Goal: Navigation & Orientation: Find specific page/section

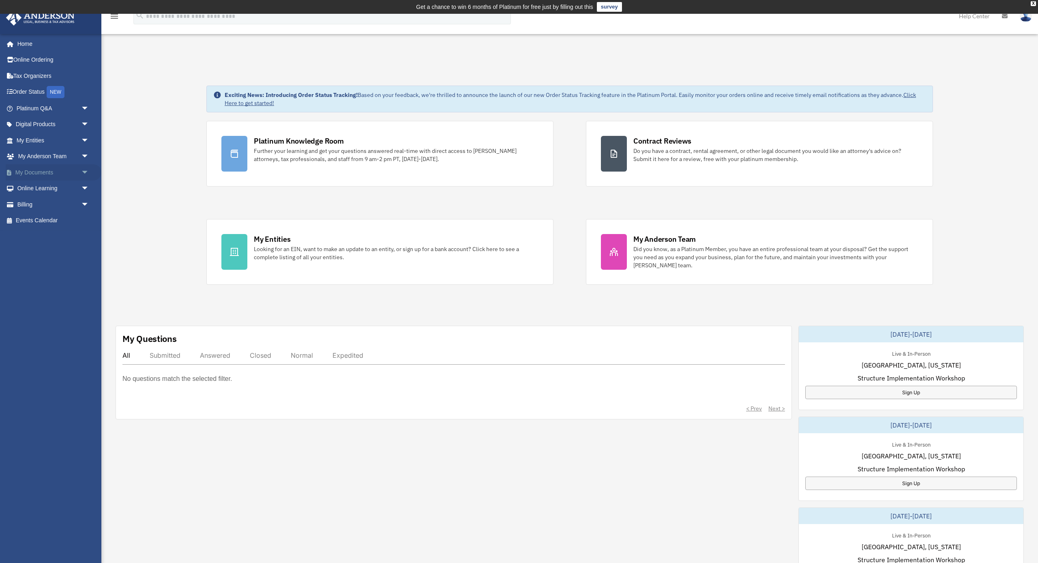
click at [86, 169] on span "arrow_drop_down" at bounding box center [89, 172] width 16 height 17
click at [73, 188] on link "Box" at bounding box center [56, 188] width 90 height 16
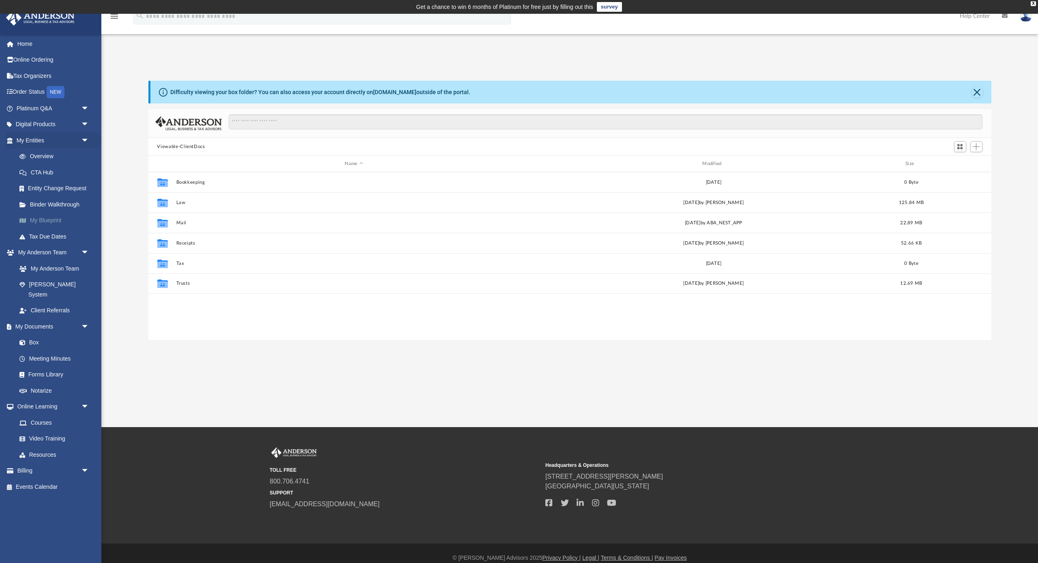
scroll to position [0, 0]
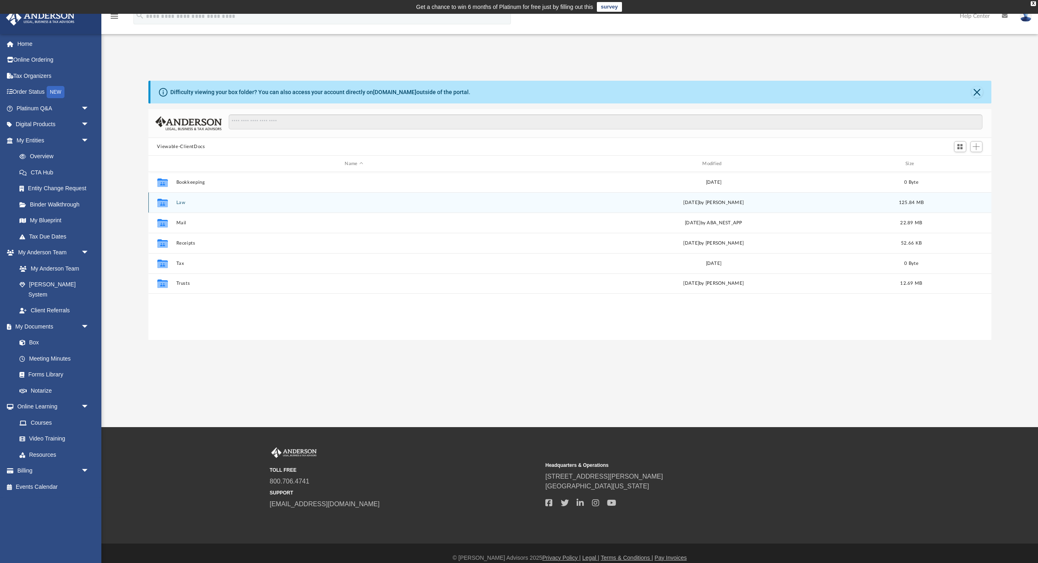
click at [199, 203] on button "Law" at bounding box center [354, 202] width 356 height 5
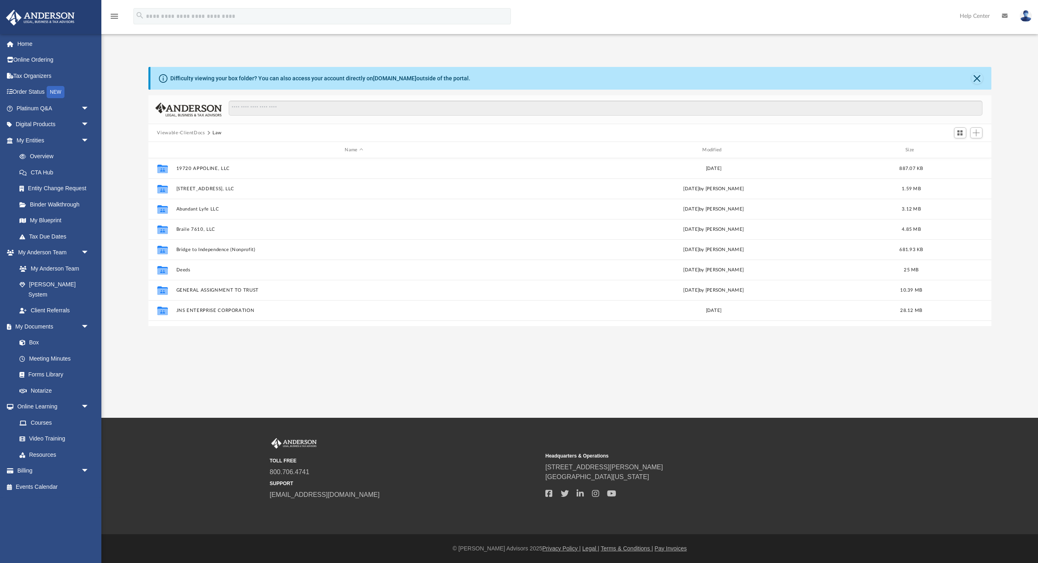
scroll to position [0, 0]
click at [50, 222] on link "My Blueprint" at bounding box center [56, 220] width 90 height 16
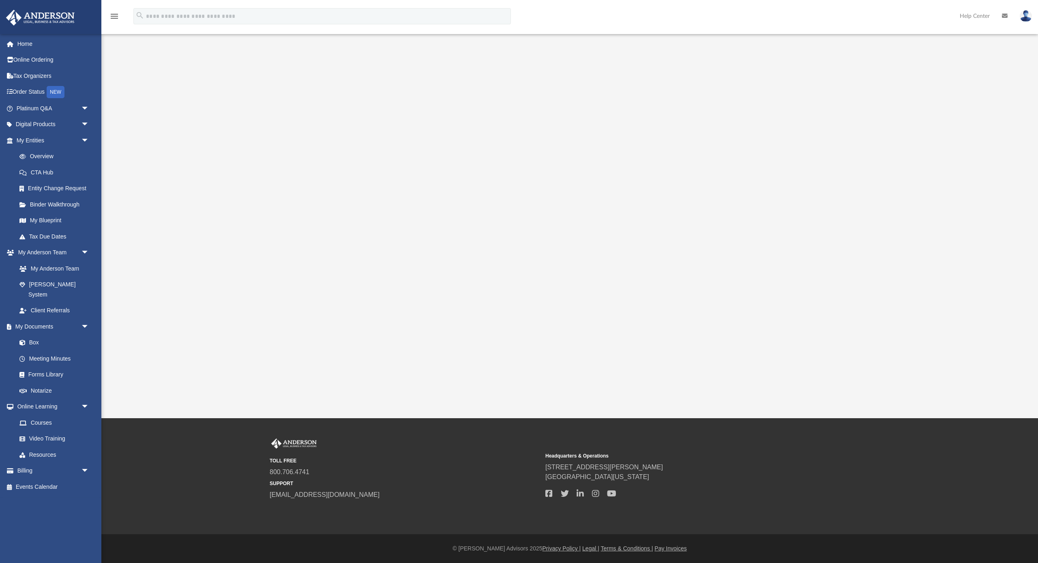
scroll to position [29, 0]
click at [1002, 16] on icon at bounding box center [1005, 16] width 6 height 6
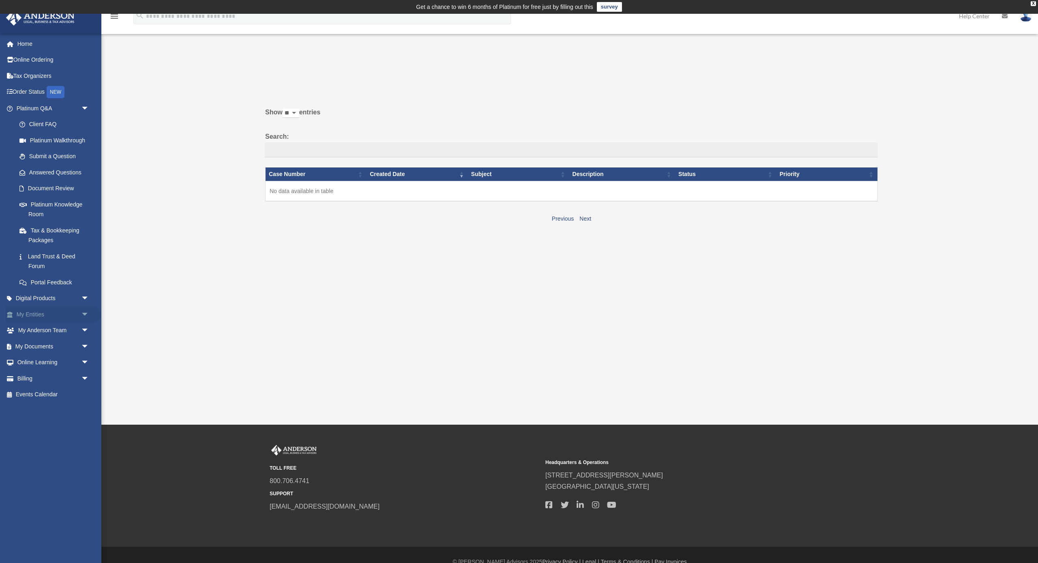
click at [88, 307] on span "arrow_drop_down" at bounding box center [89, 314] width 16 height 17
click at [82, 421] on span "arrow_drop_down" at bounding box center [89, 426] width 16 height 17
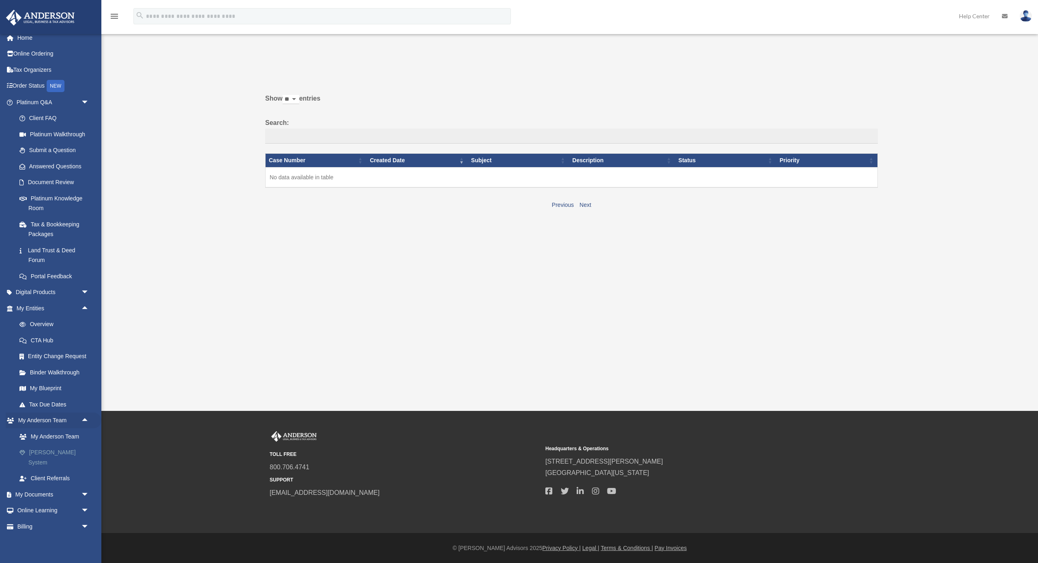
scroll to position [14, 0]
click at [88, 486] on span "arrow_drop_down" at bounding box center [89, 494] width 16 height 17
click at [83, 100] on span "arrow_drop_down" at bounding box center [89, 102] width 16 height 17
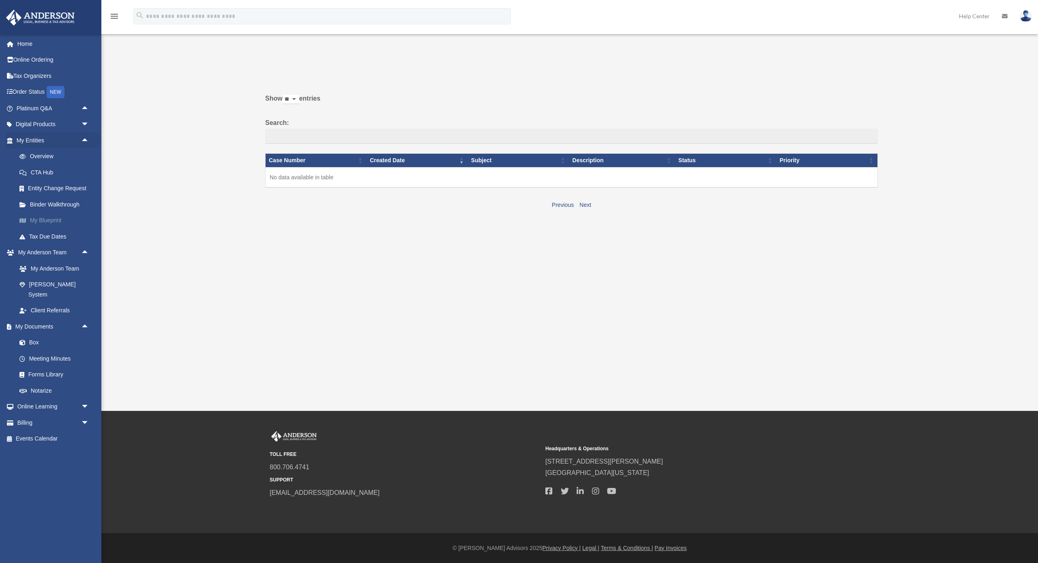
click at [50, 218] on link "My Blueprint" at bounding box center [56, 220] width 90 height 16
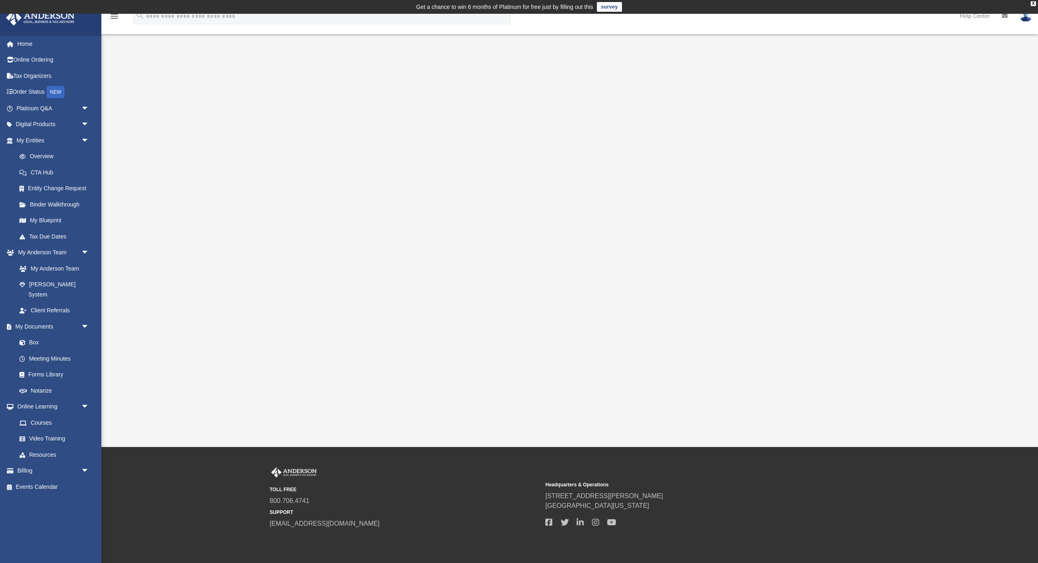
click at [1023, 18] on img at bounding box center [1025, 16] width 12 height 12
click at [116, 17] on icon "menu" at bounding box center [114, 16] width 10 height 10
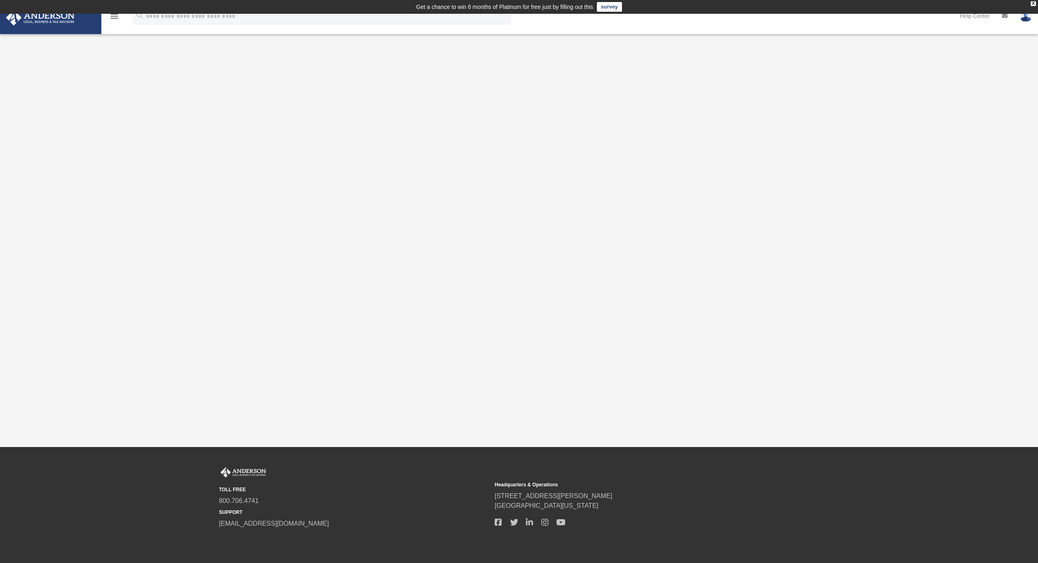
click at [117, 17] on icon "menu" at bounding box center [114, 16] width 10 height 10
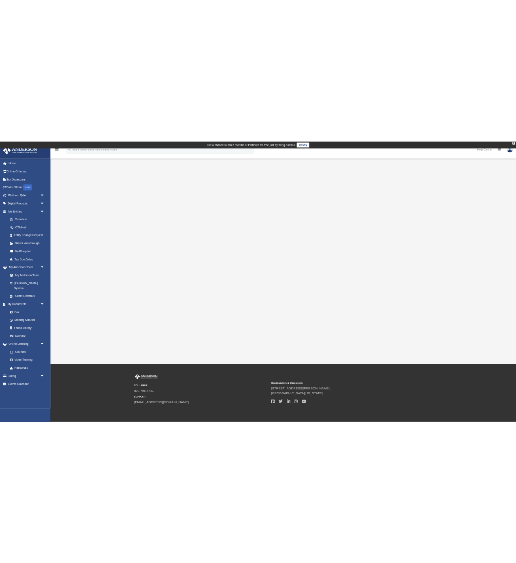
scroll to position [0, 0]
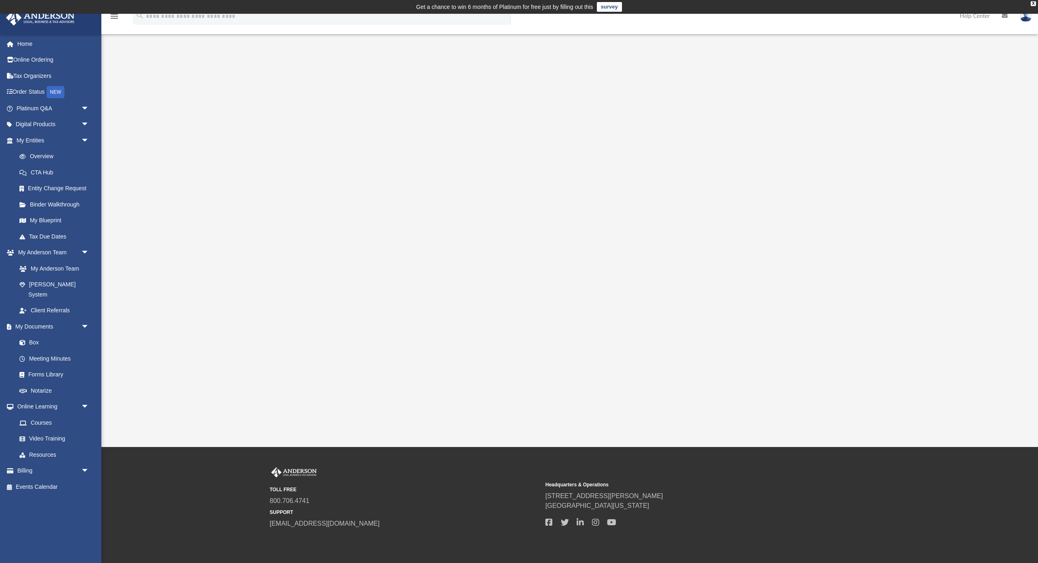
click at [968, 46] on div "App [PERSON_NAME][EMAIL_ADDRESS][DOMAIN_NAME] Sign Out [PERSON_NAME][EMAIL_ADDR…" at bounding box center [519, 230] width 1038 height 433
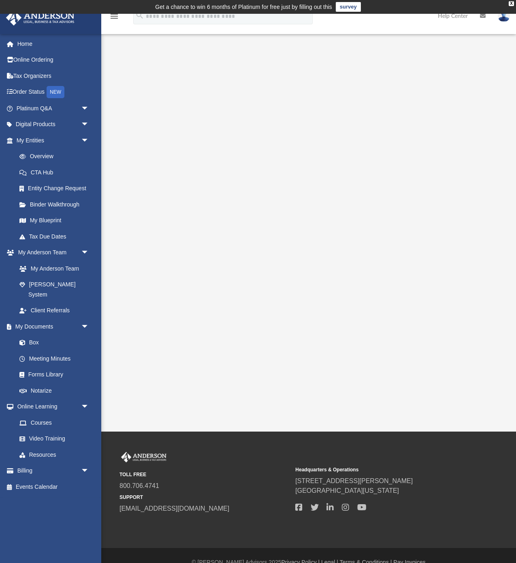
scroll to position [0, 0]
